Goal: Find specific page/section: Find specific page/section

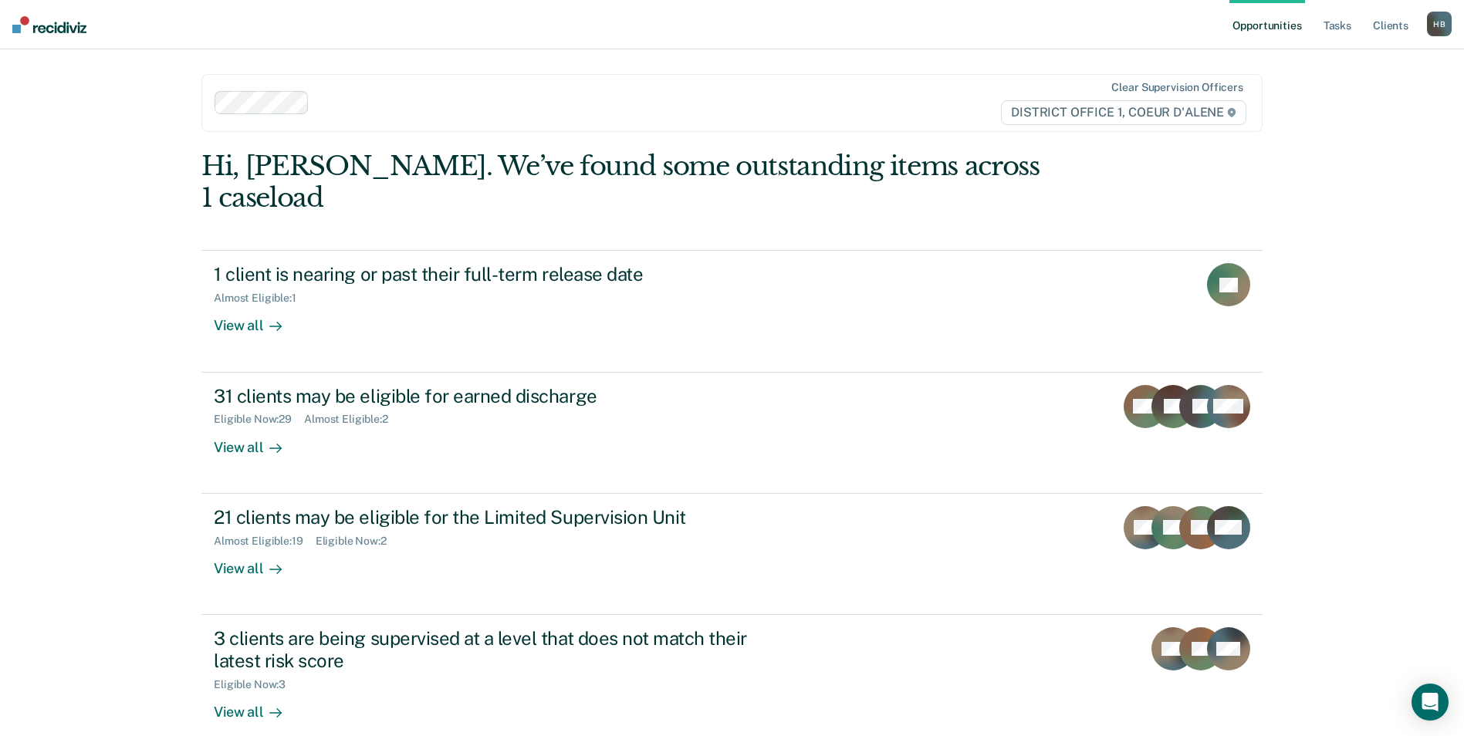
click at [1320, 20] on ul "Opportunities Tasks Client s" at bounding box center [1329, 24] width 198 height 49
click at [1337, 20] on link "Tasks" at bounding box center [1338, 24] width 34 height 49
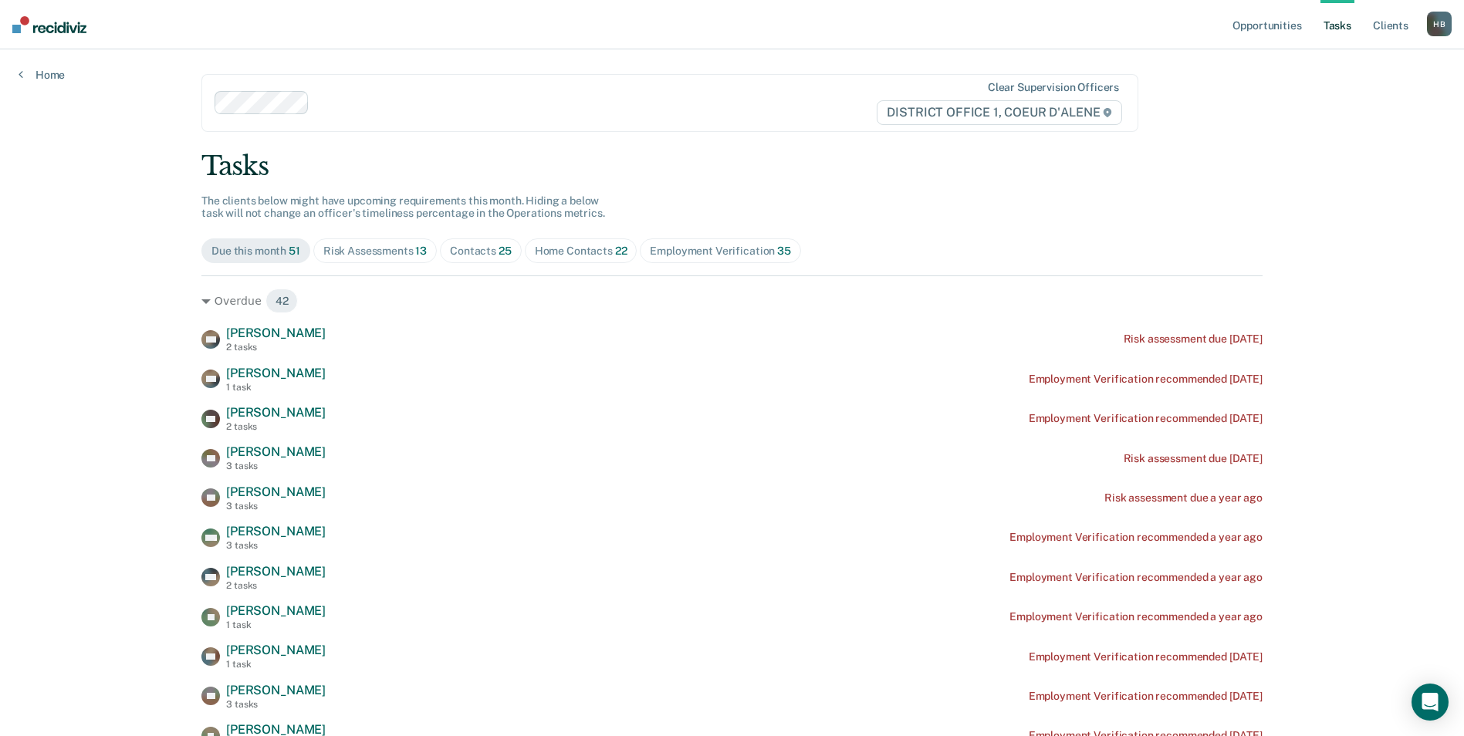
click at [474, 252] on div "Contacts 25" at bounding box center [481, 251] width 62 height 13
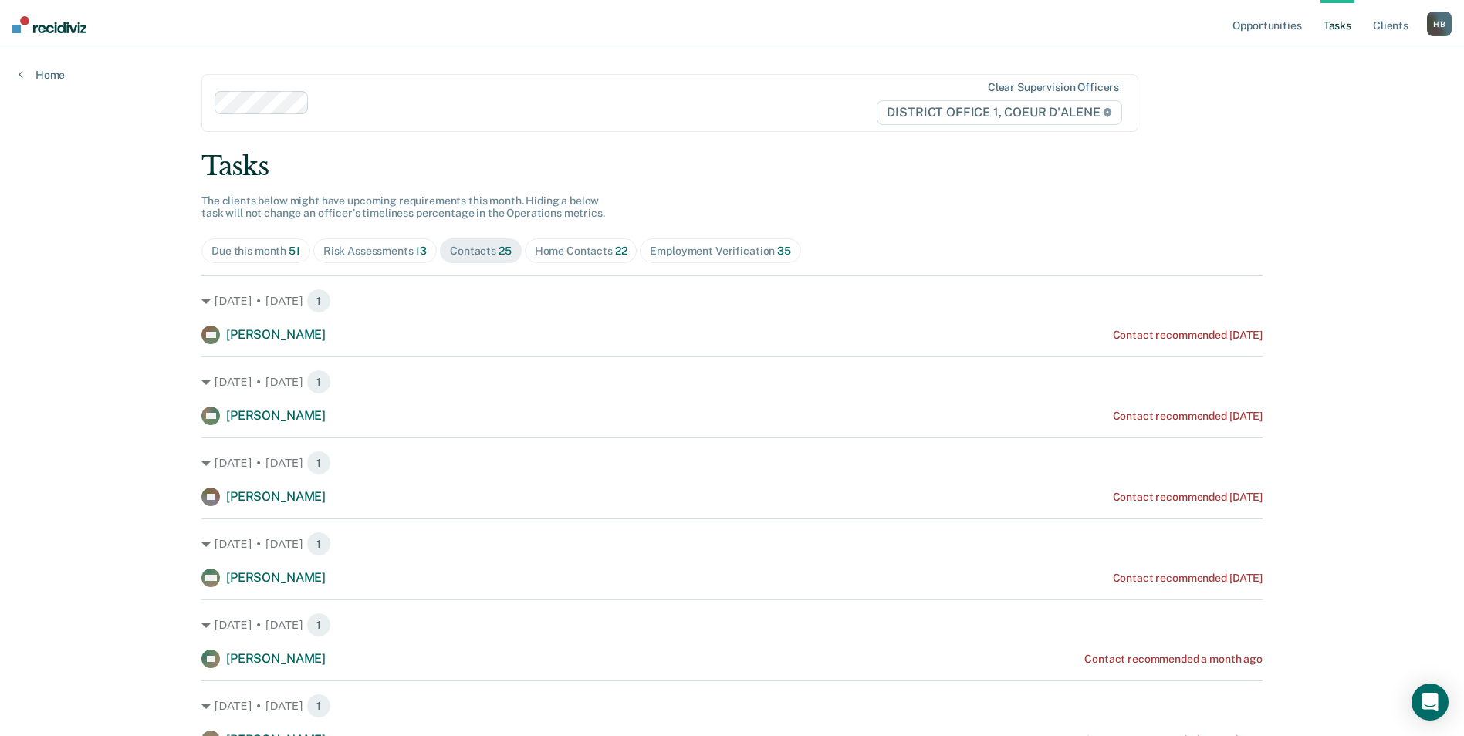
click at [415, 252] on span "13" at bounding box center [421, 251] width 12 height 12
click at [500, 251] on span "25" at bounding box center [505, 251] width 13 height 12
click at [573, 245] on div "Home Contacts 22" at bounding box center [581, 251] width 93 height 13
